Goal: Transaction & Acquisition: Purchase product/service

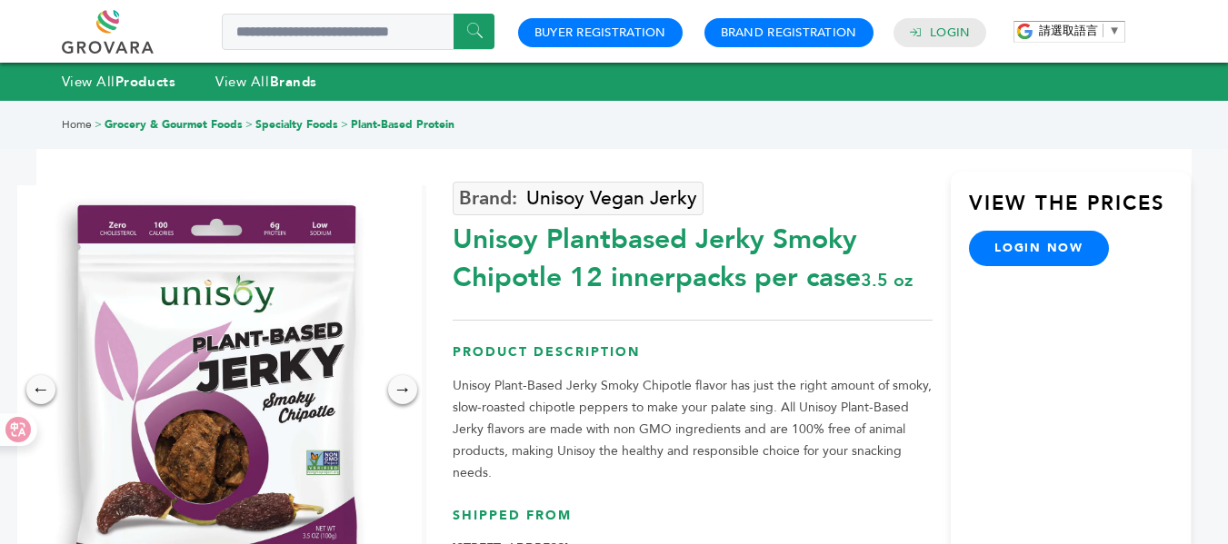
click at [1118, 314] on div "View the Prices login now" at bounding box center [1071, 428] width 240 height 513
click at [1035, 244] on link "login now" at bounding box center [1039, 248] width 140 height 35
click at [96, 31] on link at bounding box center [128, 32] width 133 height 44
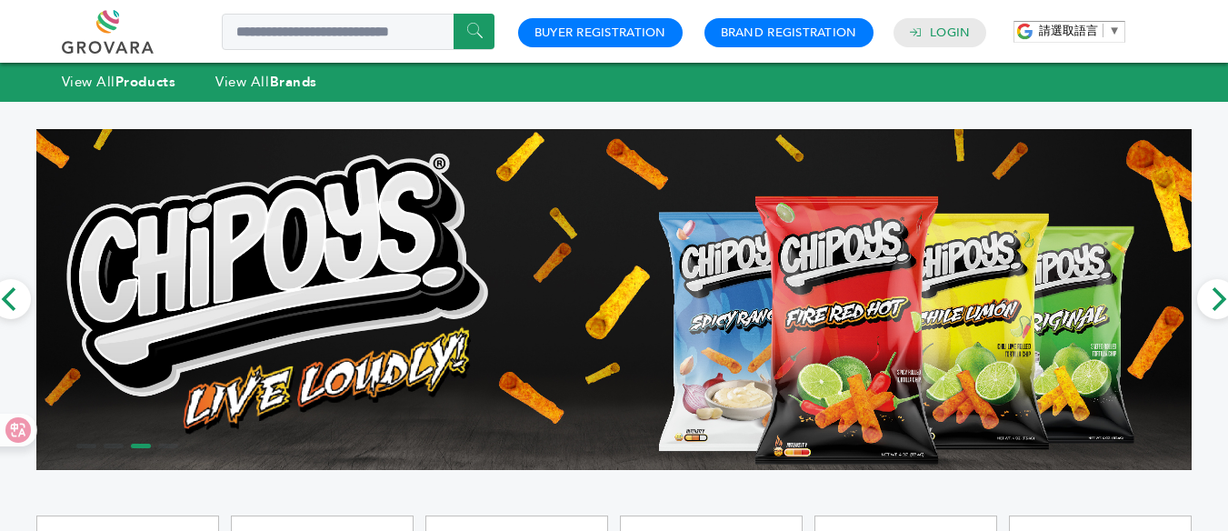
click at [113, 47] on link at bounding box center [128, 32] width 133 height 44
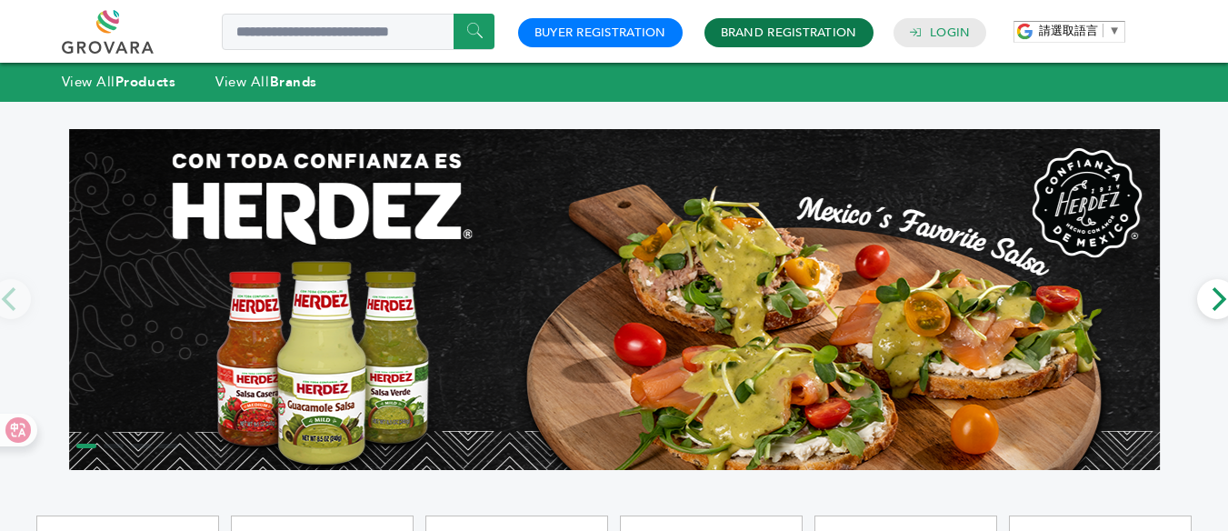
click at [782, 35] on link "Brand Registration" at bounding box center [789, 33] width 136 height 16
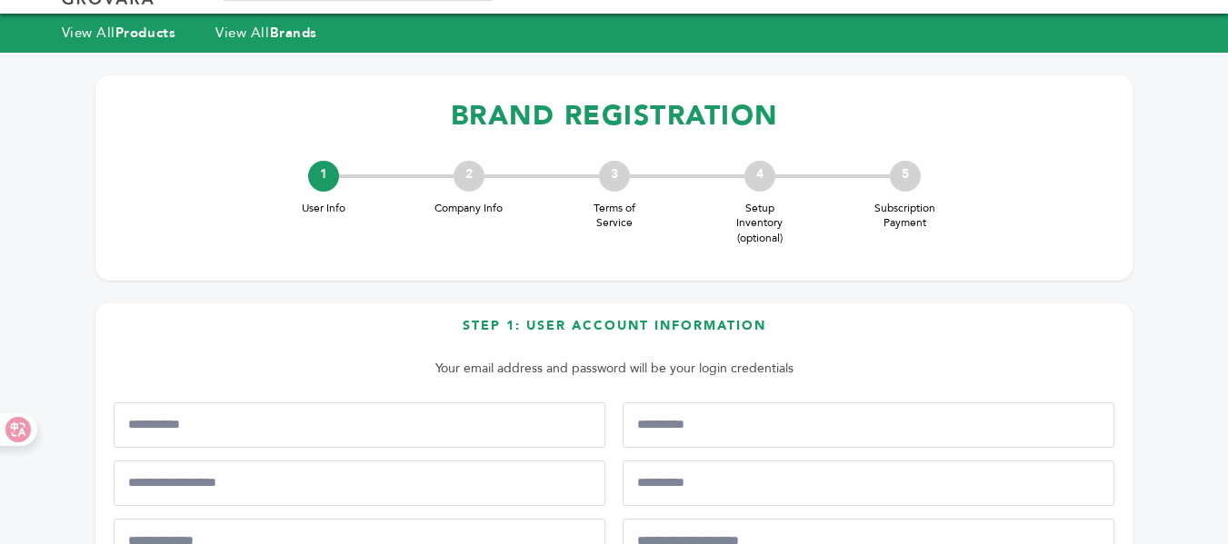
scroll to position [273, 0]
